Goal: Book appointment/travel/reservation

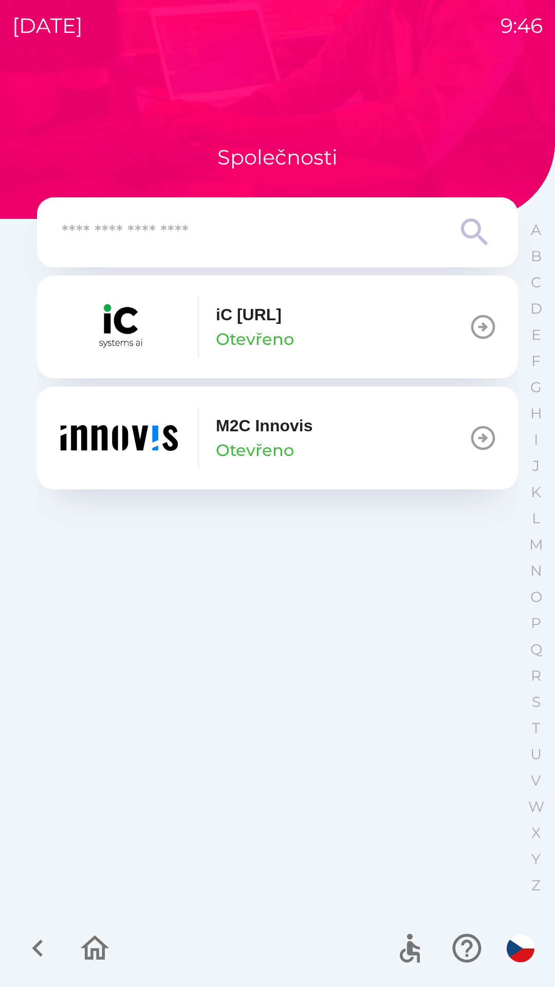
click at [148, 419] on img "button" at bounding box center [119, 438] width 123 height 62
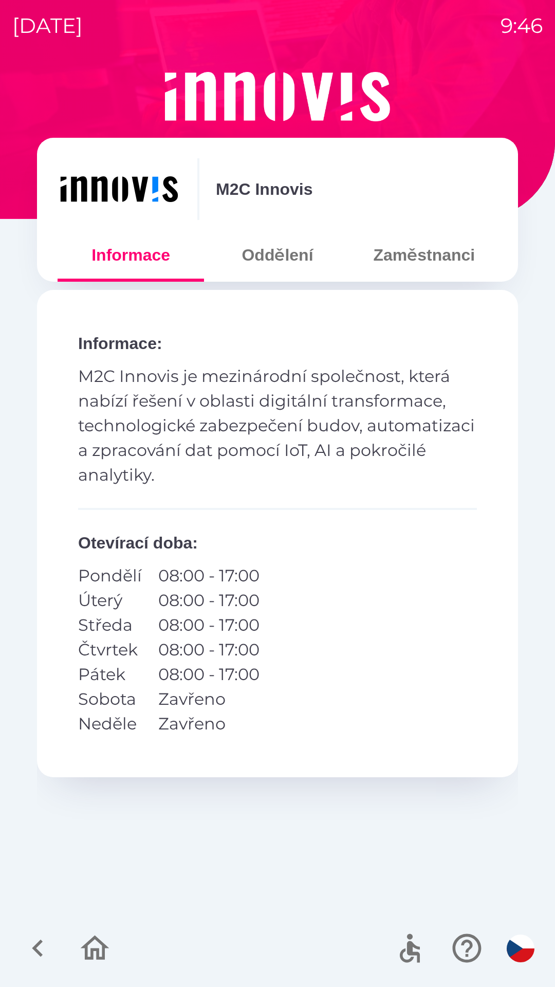
click at [404, 261] on button "Zaměstnanci" at bounding box center [424, 255] width 147 height 37
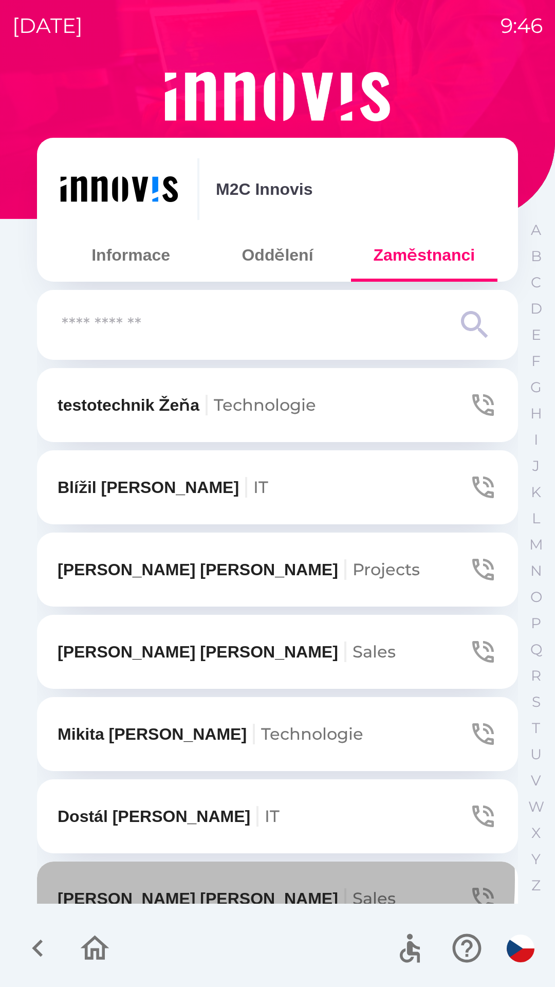
click at [137, 880] on button "[PERSON_NAME]" at bounding box center [277, 899] width 481 height 74
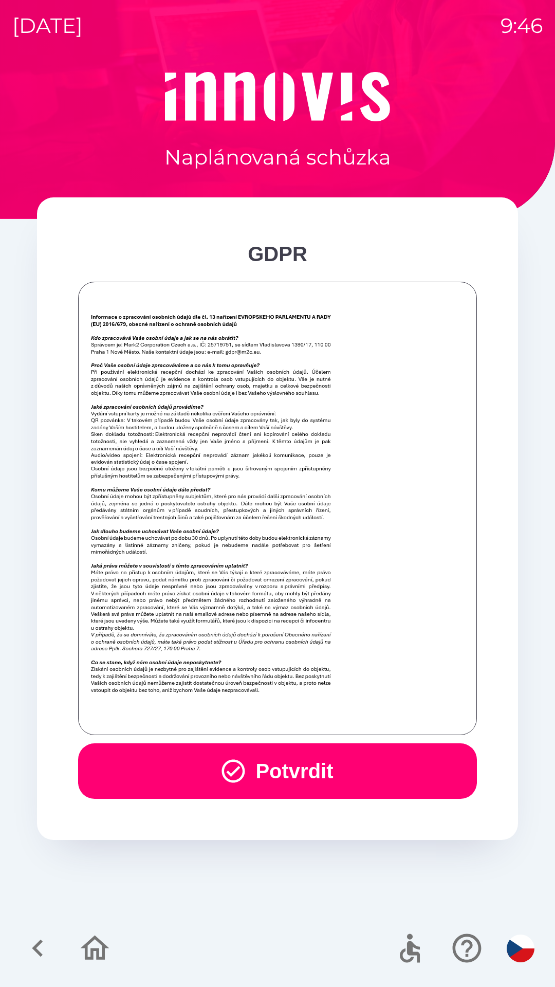
click at [188, 768] on button "Potvrdit" at bounding box center [277, 772] width 399 height 56
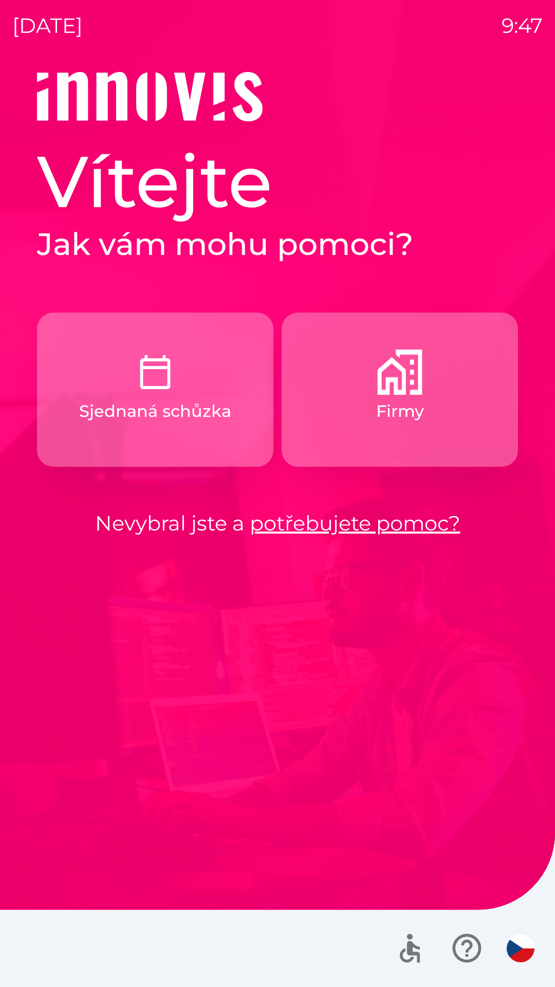
click at [447, 416] on button "Firmy" at bounding box center [400, 390] width 237 height 154
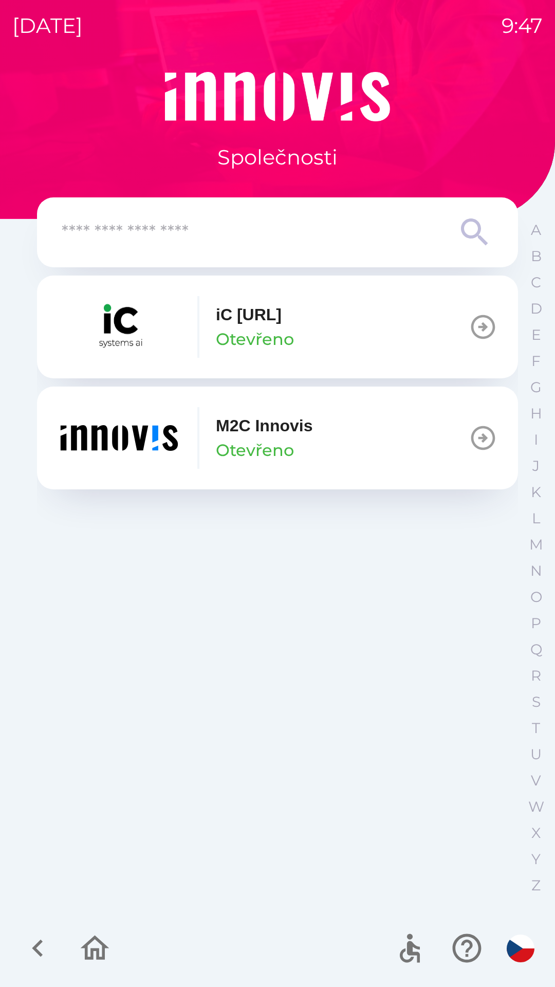
click at [341, 449] on button "M2C Innovis Otevřeno" at bounding box center [277, 438] width 481 height 103
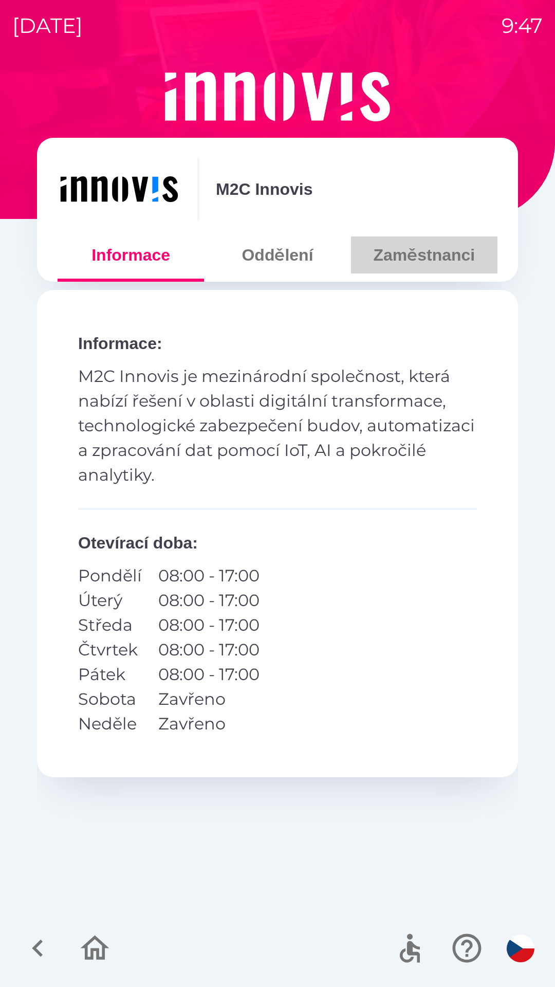
click at [459, 269] on button "Zaměstnanci" at bounding box center [424, 255] width 147 height 37
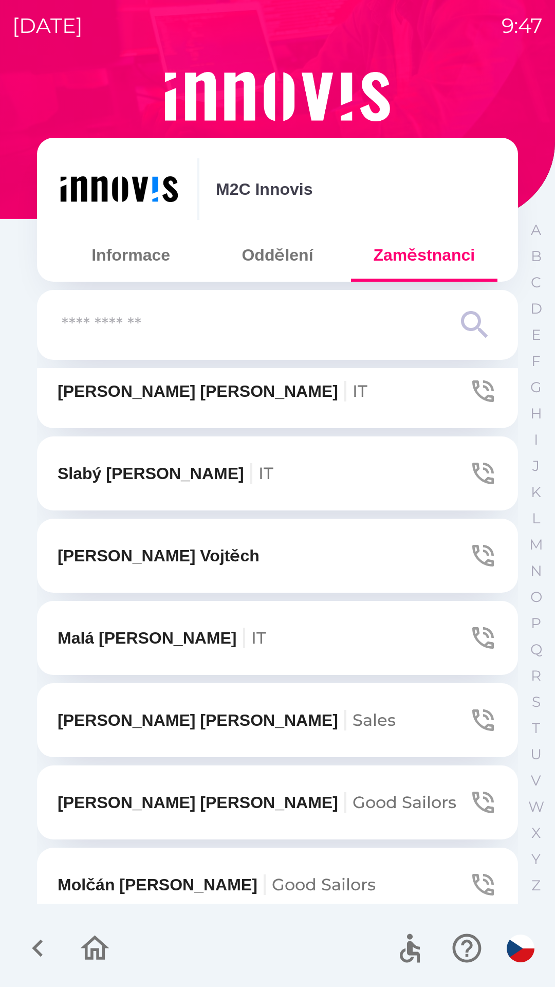
scroll to position [1677, 0]
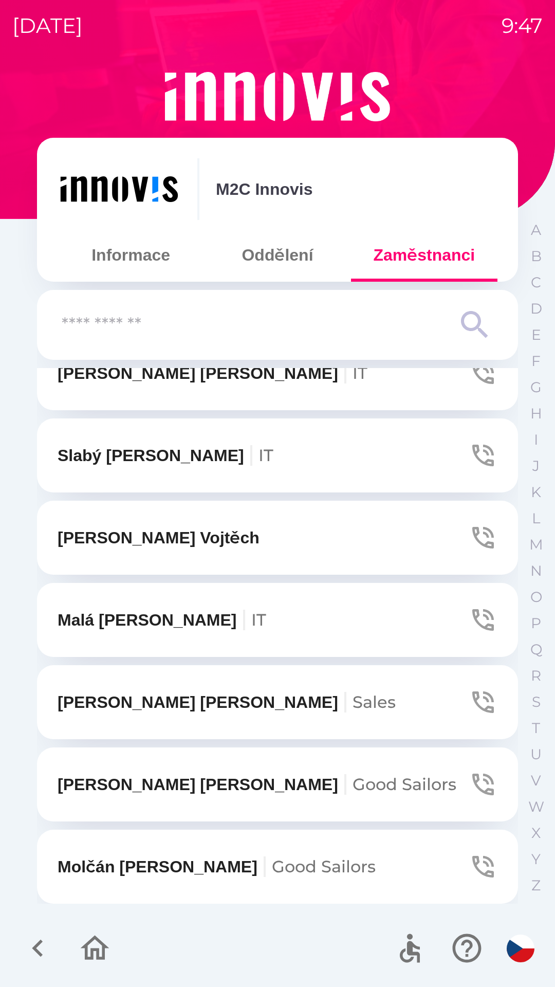
click at [469, 626] on icon "button" at bounding box center [483, 620] width 29 height 29
